Goal: Task Accomplishment & Management: Use online tool/utility

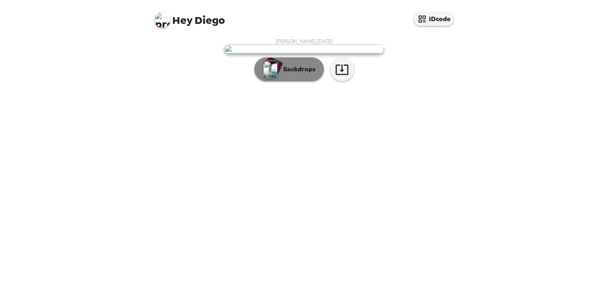
click at [288, 81] on button "Backdrops" at bounding box center [289, 69] width 70 height 24
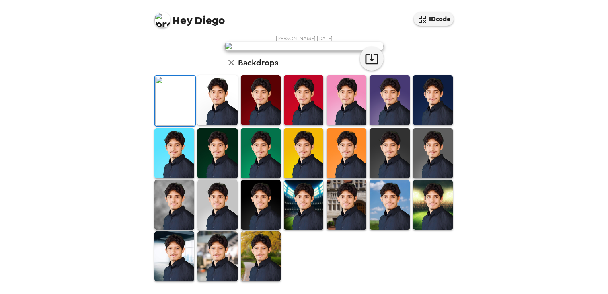
scroll to position [159, 0]
click at [435, 125] on img at bounding box center [433, 100] width 40 height 50
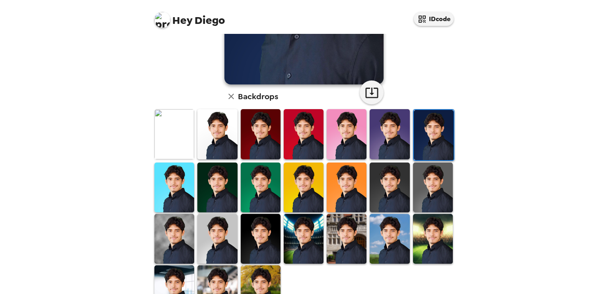
click at [222, 144] on img at bounding box center [217, 134] width 40 height 50
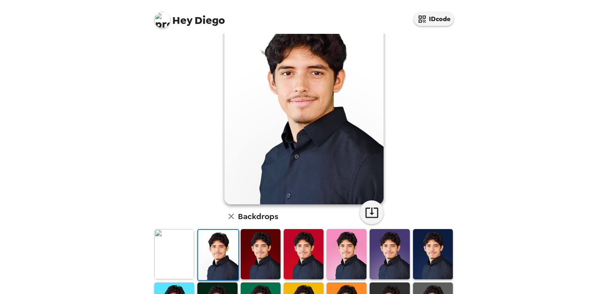
scroll to position [40, 0]
click at [422, 252] on img at bounding box center [433, 254] width 40 height 50
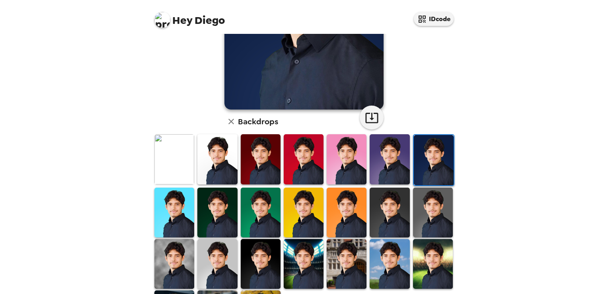
scroll to position [159, 0]
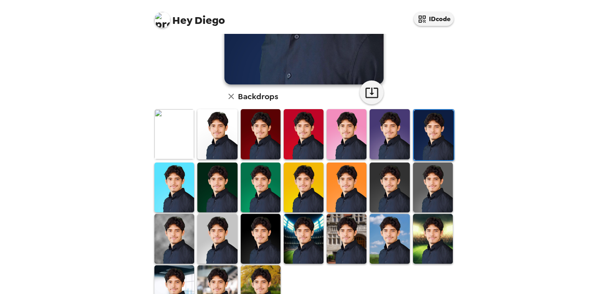
click at [424, 190] on img at bounding box center [433, 187] width 40 height 50
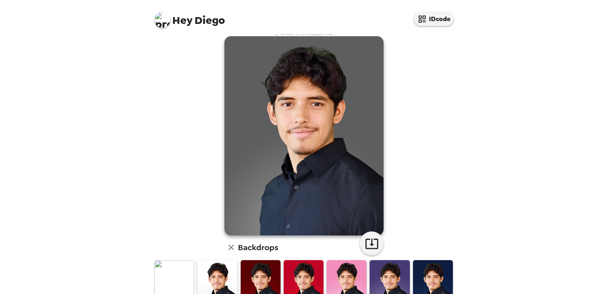
scroll to position [0, 0]
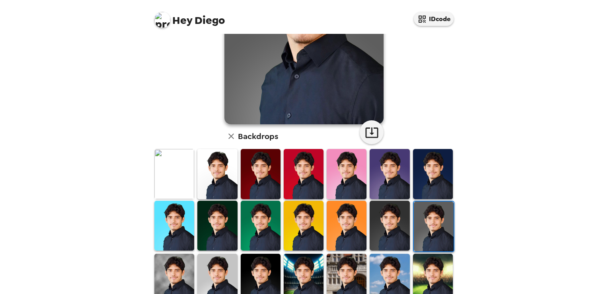
click at [397, 209] on img at bounding box center [390, 226] width 40 height 50
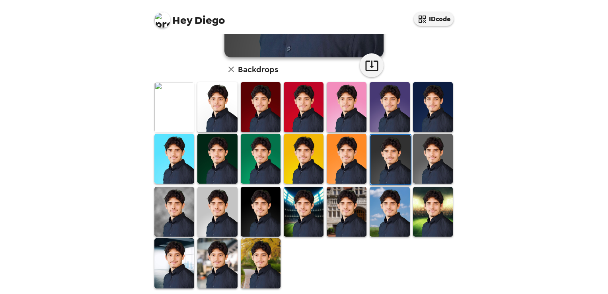
scroll to position [189, 0]
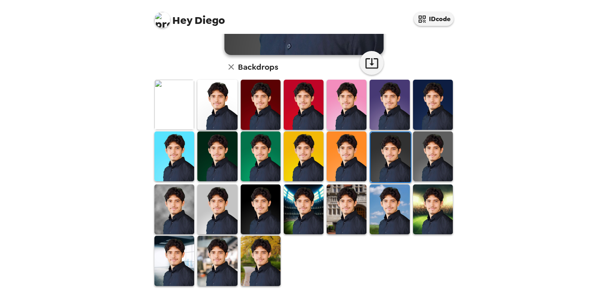
click at [417, 200] on img at bounding box center [433, 209] width 40 height 50
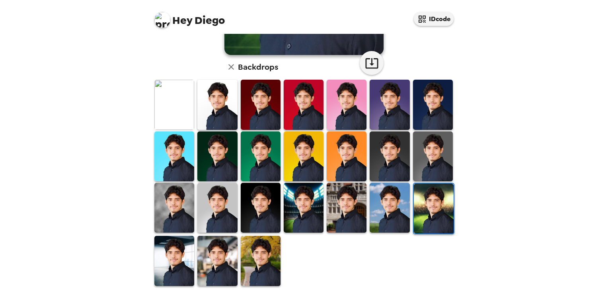
click at [291, 217] on img at bounding box center [304, 208] width 40 height 50
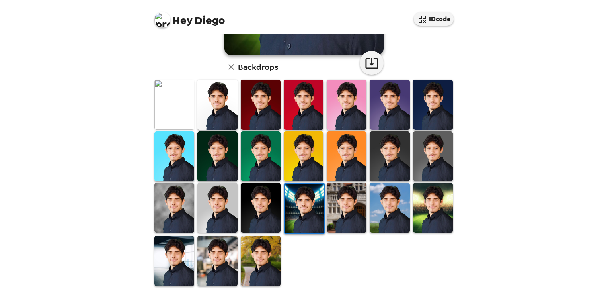
click at [243, 223] on img at bounding box center [261, 208] width 40 height 50
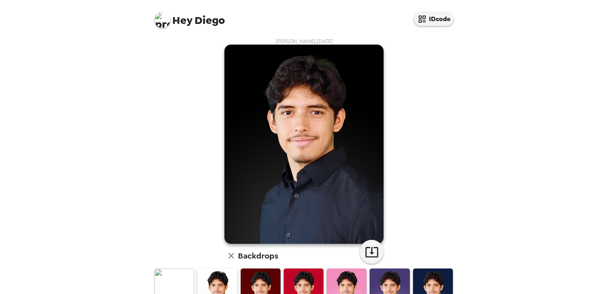
scroll to position [159, 0]
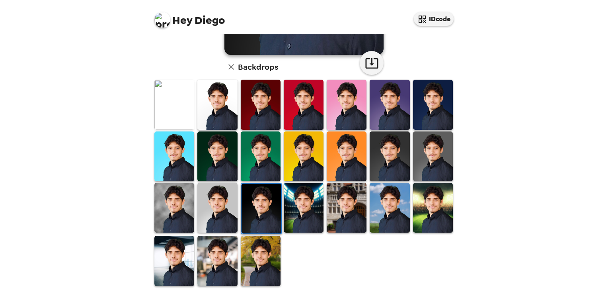
click at [166, 248] on img at bounding box center [174, 261] width 40 height 50
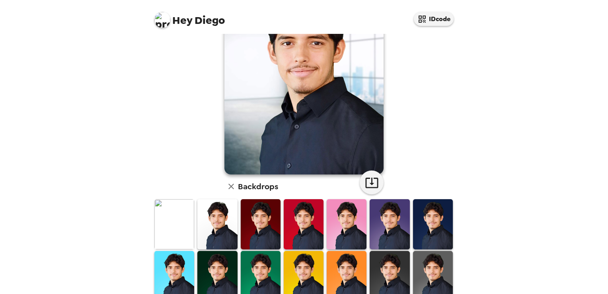
scroll to position [189, 0]
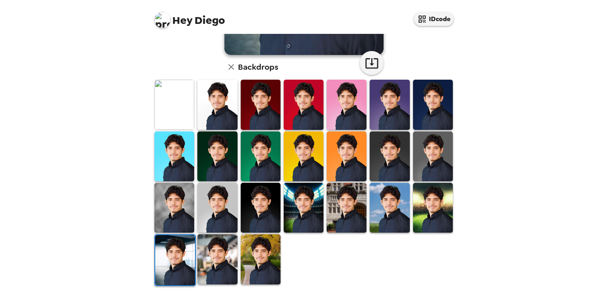
click at [205, 234] on img at bounding box center [217, 259] width 40 height 50
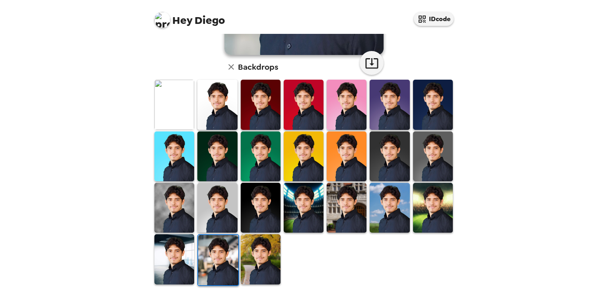
click at [436, 120] on img at bounding box center [433, 105] width 40 height 50
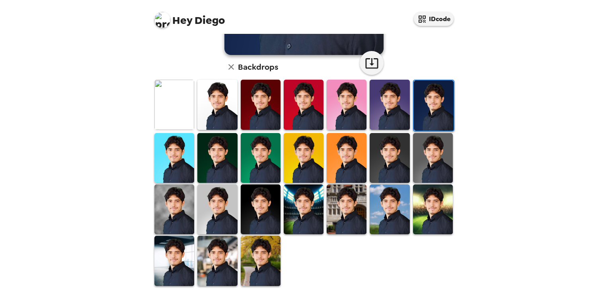
click at [355, 115] on img at bounding box center [347, 105] width 40 height 50
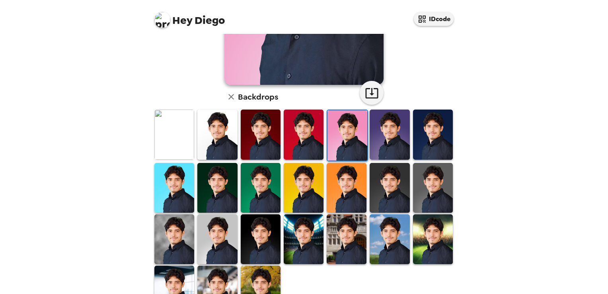
scroll to position [159, 0]
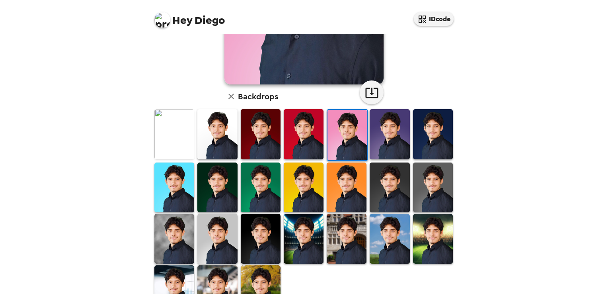
click at [449, 142] on div at bounding box center [306, 211] width 306 height 207
click at [431, 143] on img at bounding box center [433, 134] width 40 height 50
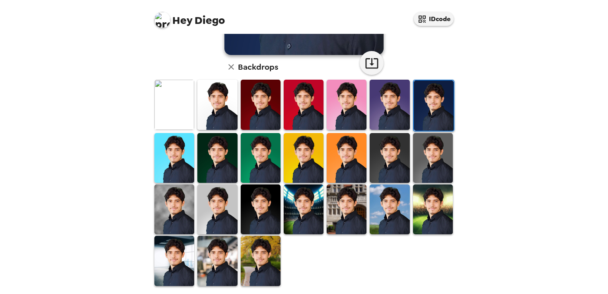
scroll to position [0, 0]
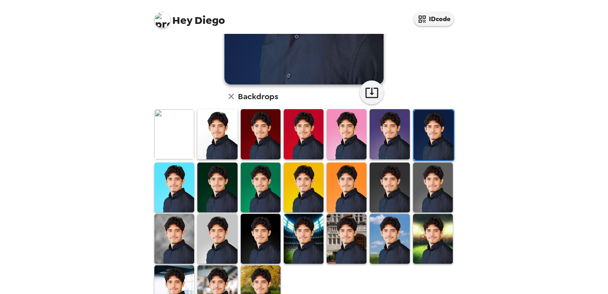
click at [218, 227] on img at bounding box center [217, 239] width 40 height 50
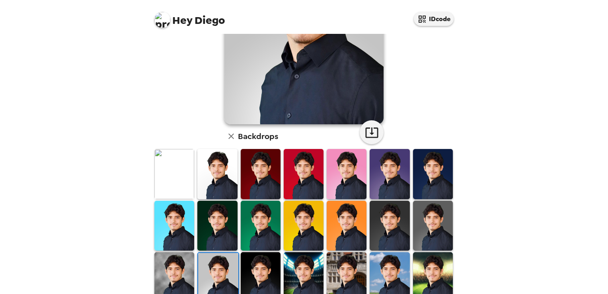
click at [166, 182] on img at bounding box center [174, 174] width 40 height 50
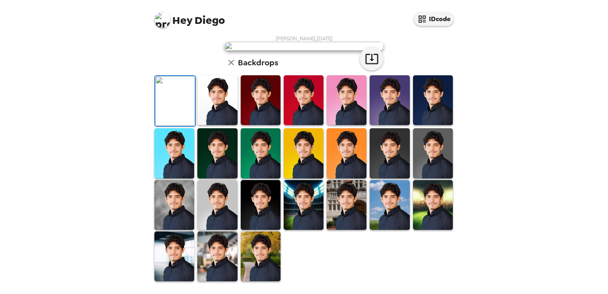
click at [224, 125] on img at bounding box center [217, 100] width 40 height 50
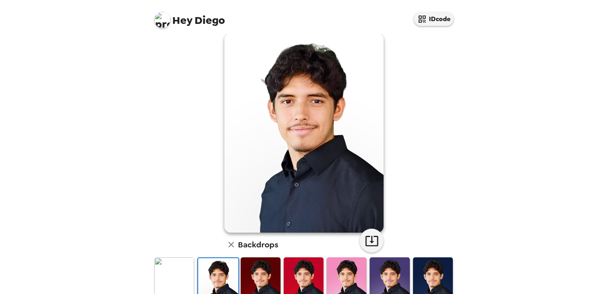
click at [290, 274] on img at bounding box center [304, 282] width 40 height 50
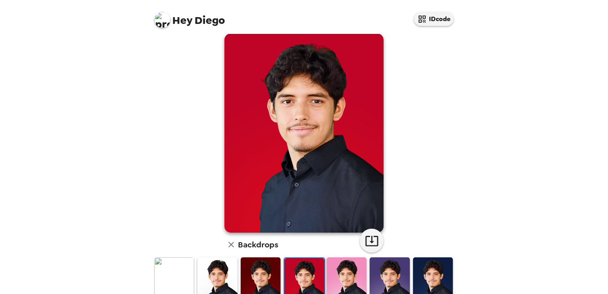
click at [211, 283] on img at bounding box center [217, 282] width 40 height 50
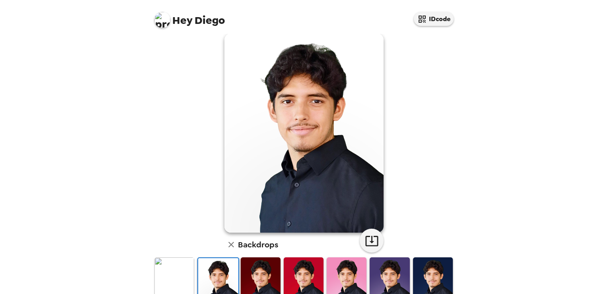
click at [191, 277] on img at bounding box center [174, 282] width 40 height 50
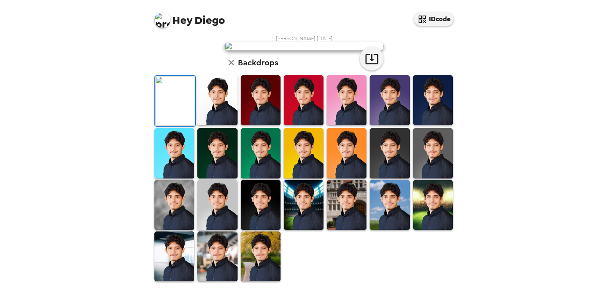
click at [205, 125] on img at bounding box center [217, 100] width 40 height 50
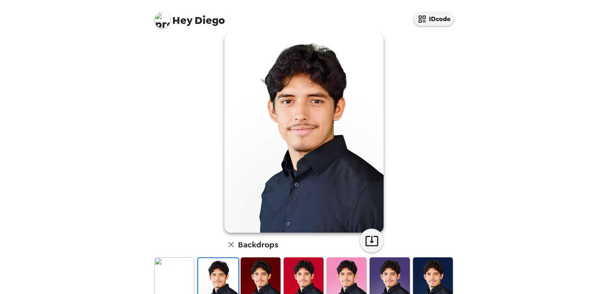
click at [413, 277] on img at bounding box center [433, 282] width 40 height 50
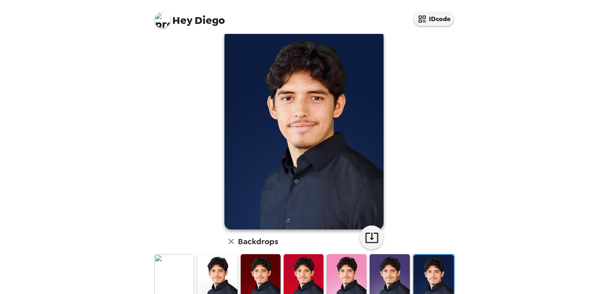
scroll to position [10, 0]
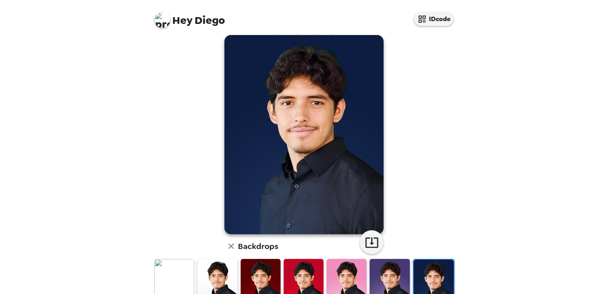
click at [225, 282] on img at bounding box center [217, 284] width 40 height 50
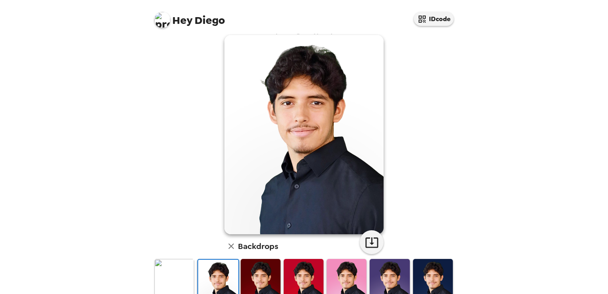
click at [414, 270] on img at bounding box center [433, 284] width 40 height 50
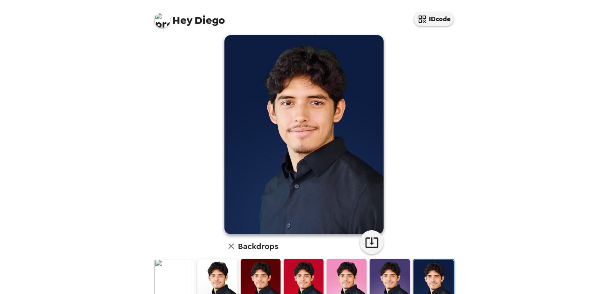
click at [225, 274] on img at bounding box center [217, 284] width 40 height 50
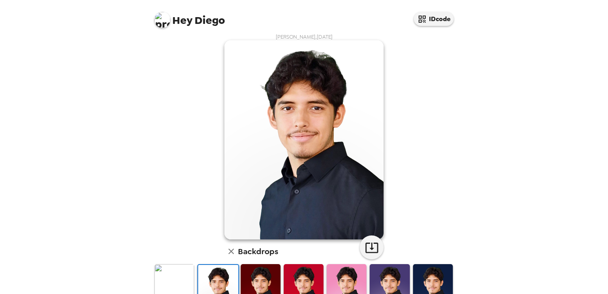
scroll to position [0, 0]
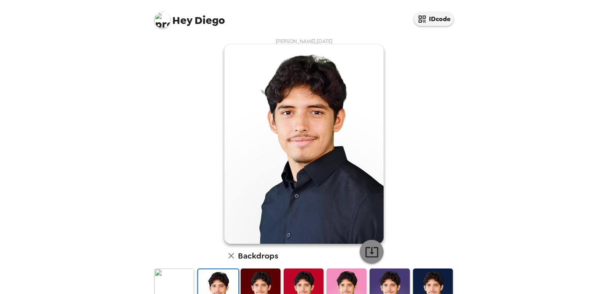
click at [377, 258] on button "button" at bounding box center [372, 252] width 24 height 24
click at [437, 20] on button "IDcode" at bounding box center [434, 19] width 40 height 14
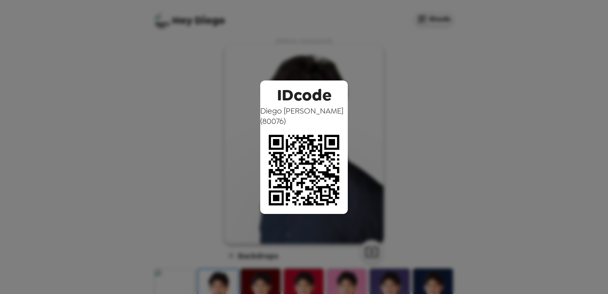
click at [420, 25] on div "IDcode [PERSON_NAME] ( 80076 )" at bounding box center [304, 147] width 608 height 294
